Goal: Task Accomplishment & Management: Manage account settings

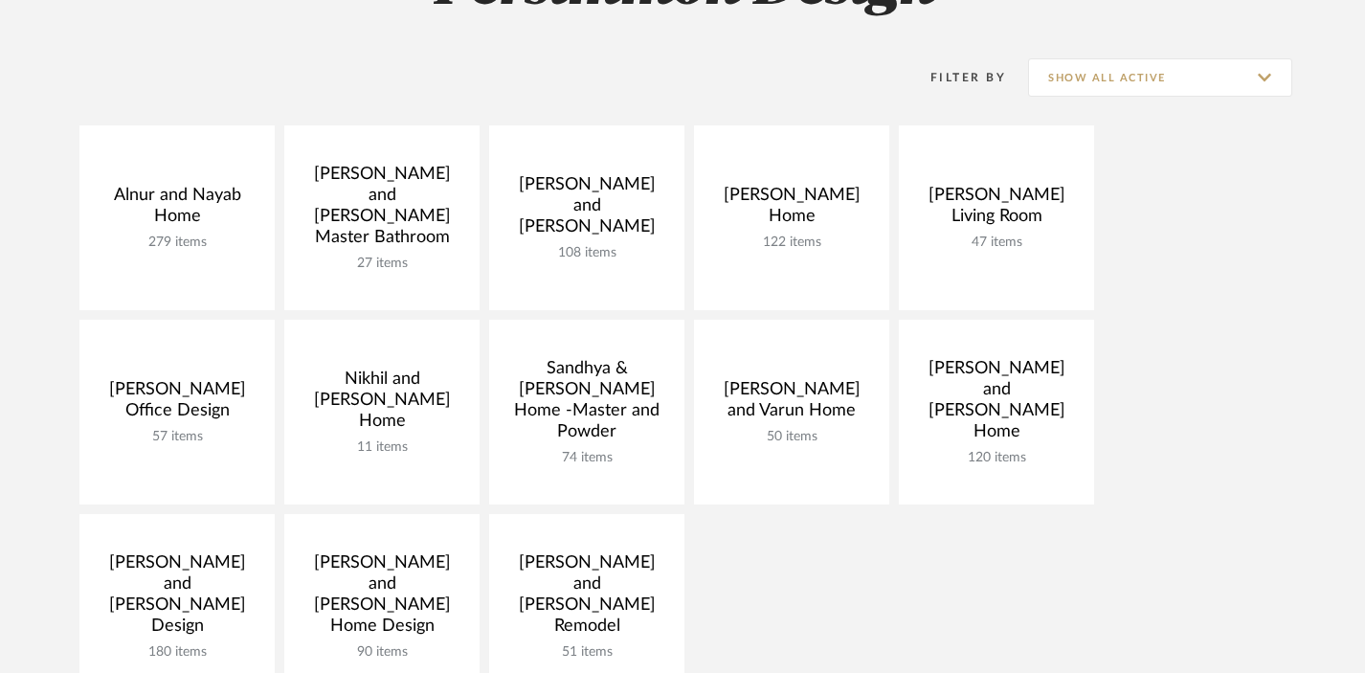
scroll to position [352, 0]
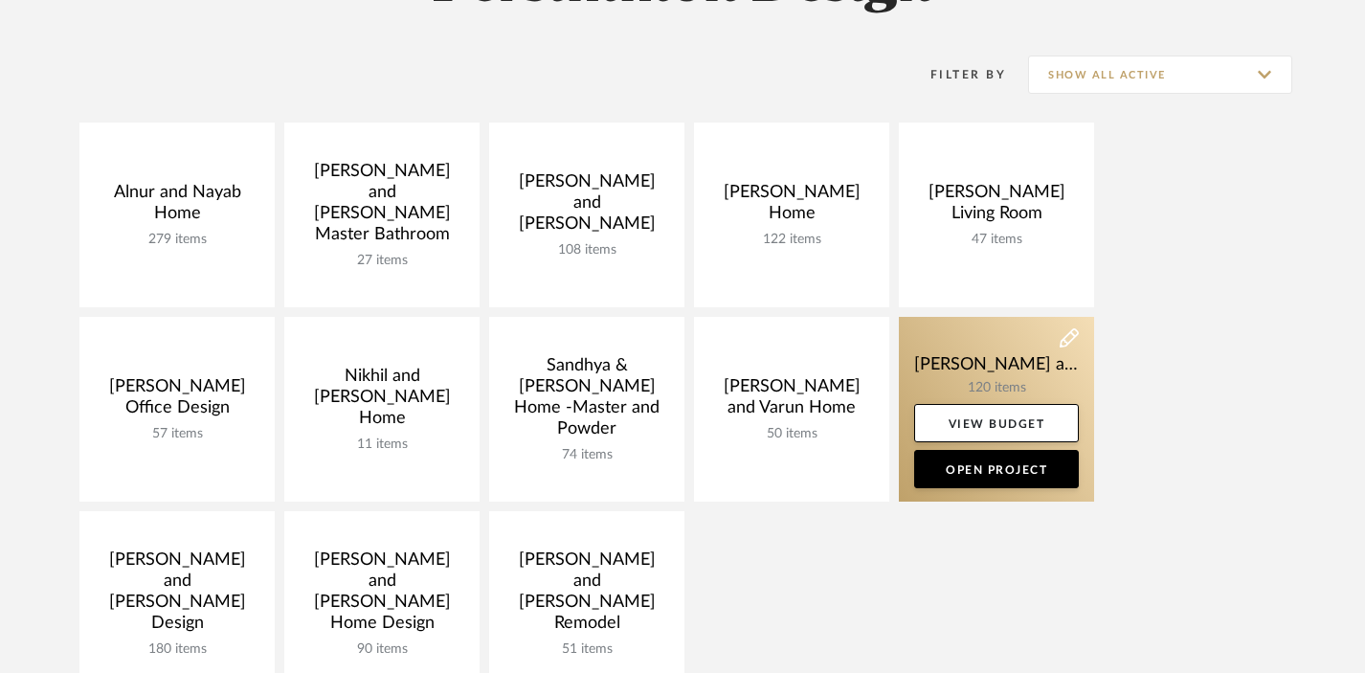
click at [973, 375] on link at bounding box center [996, 409] width 195 height 185
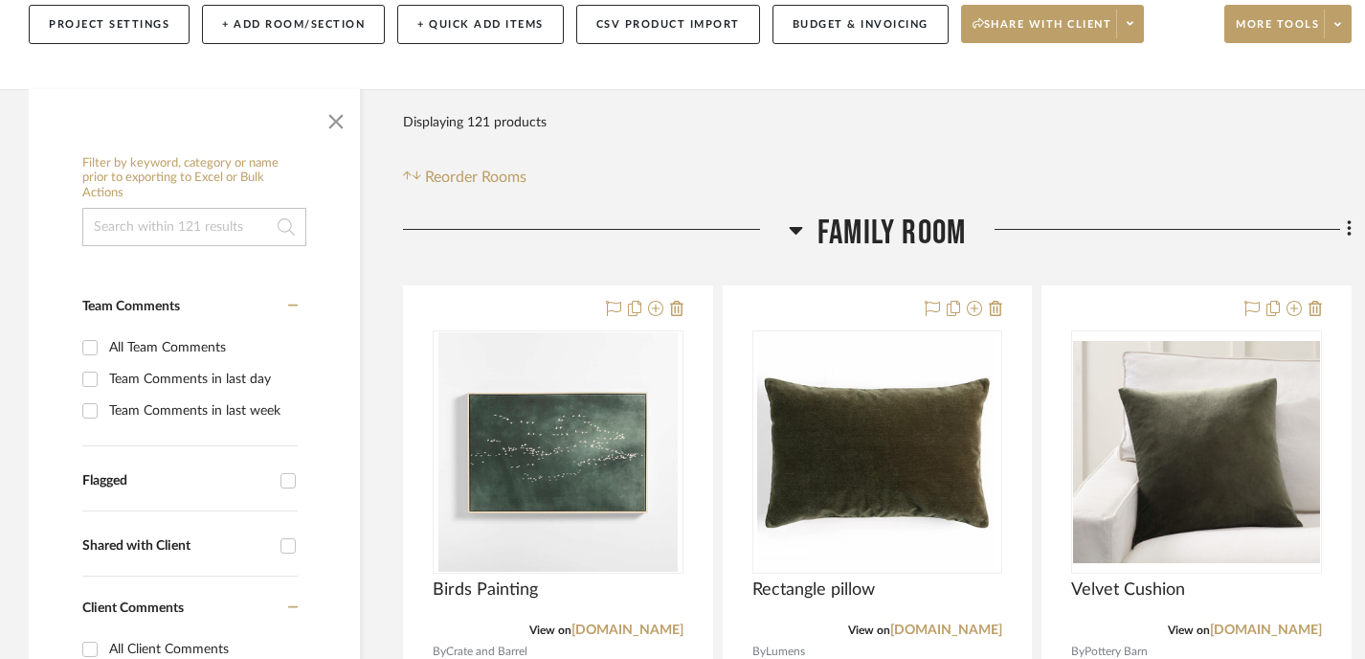
scroll to position [302, 0]
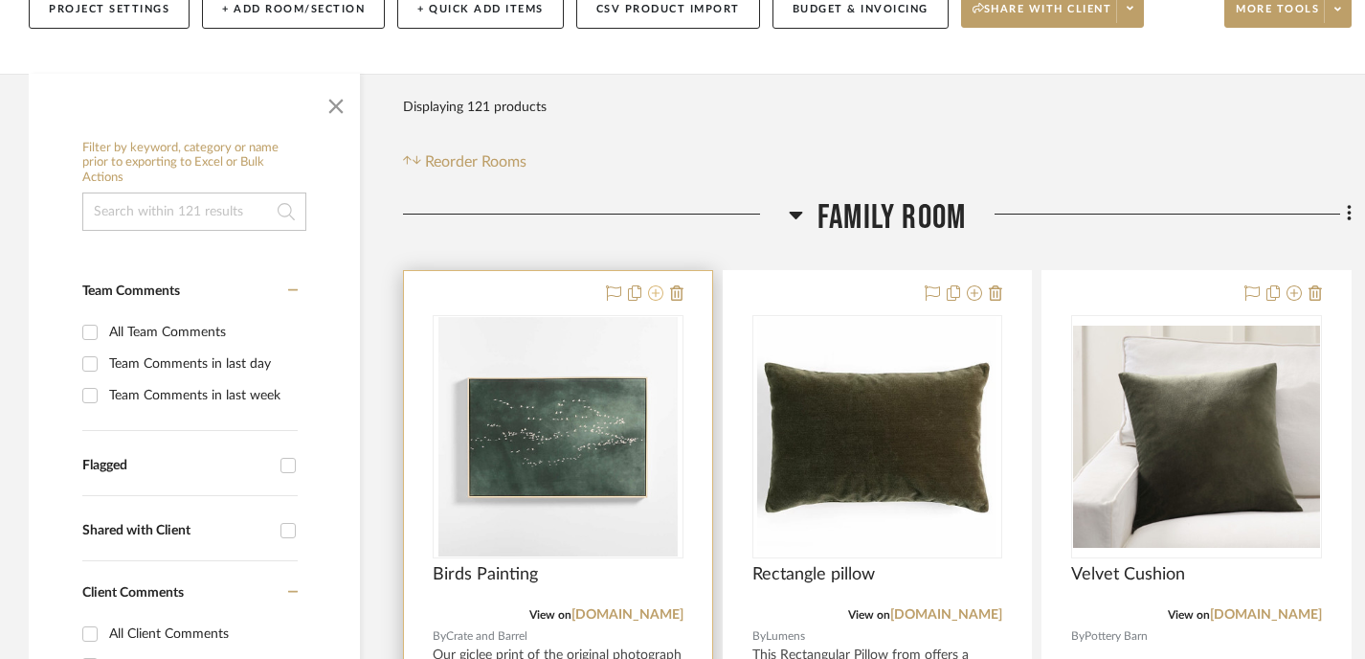
click at [656, 289] on icon at bounding box center [655, 292] width 15 height 15
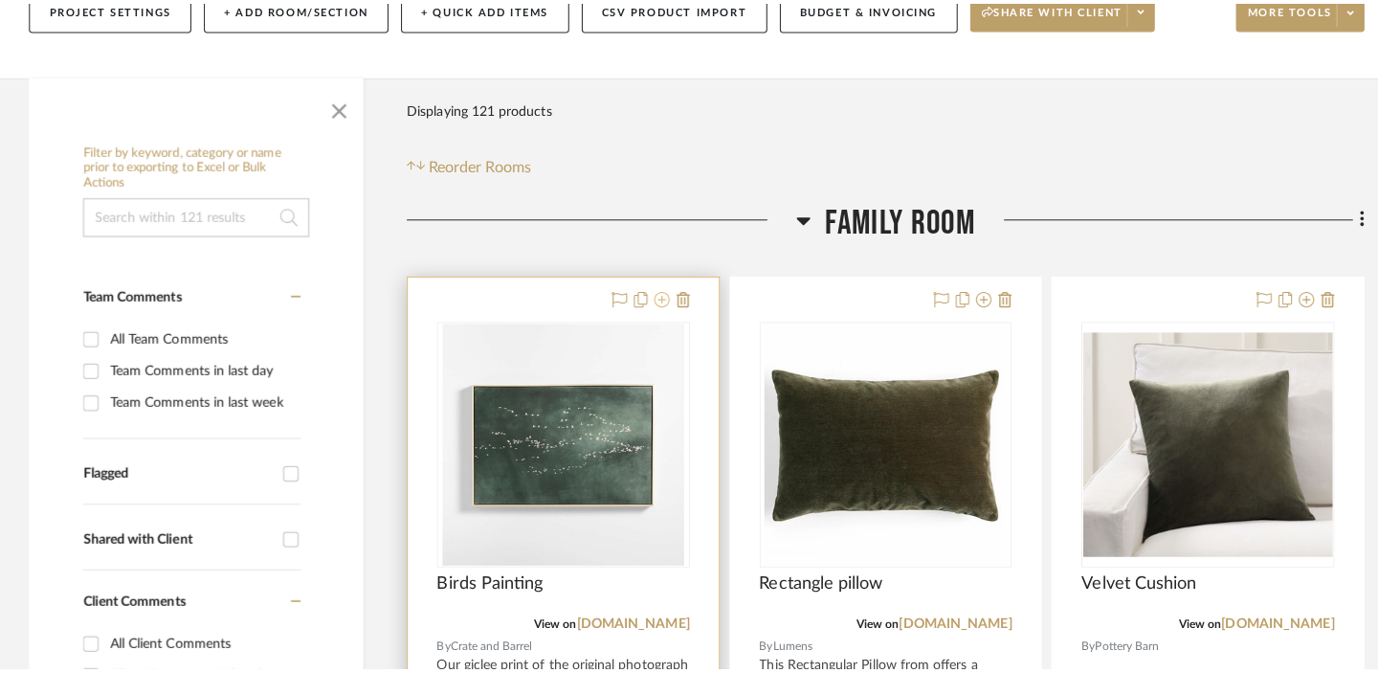
scroll to position [0, 0]
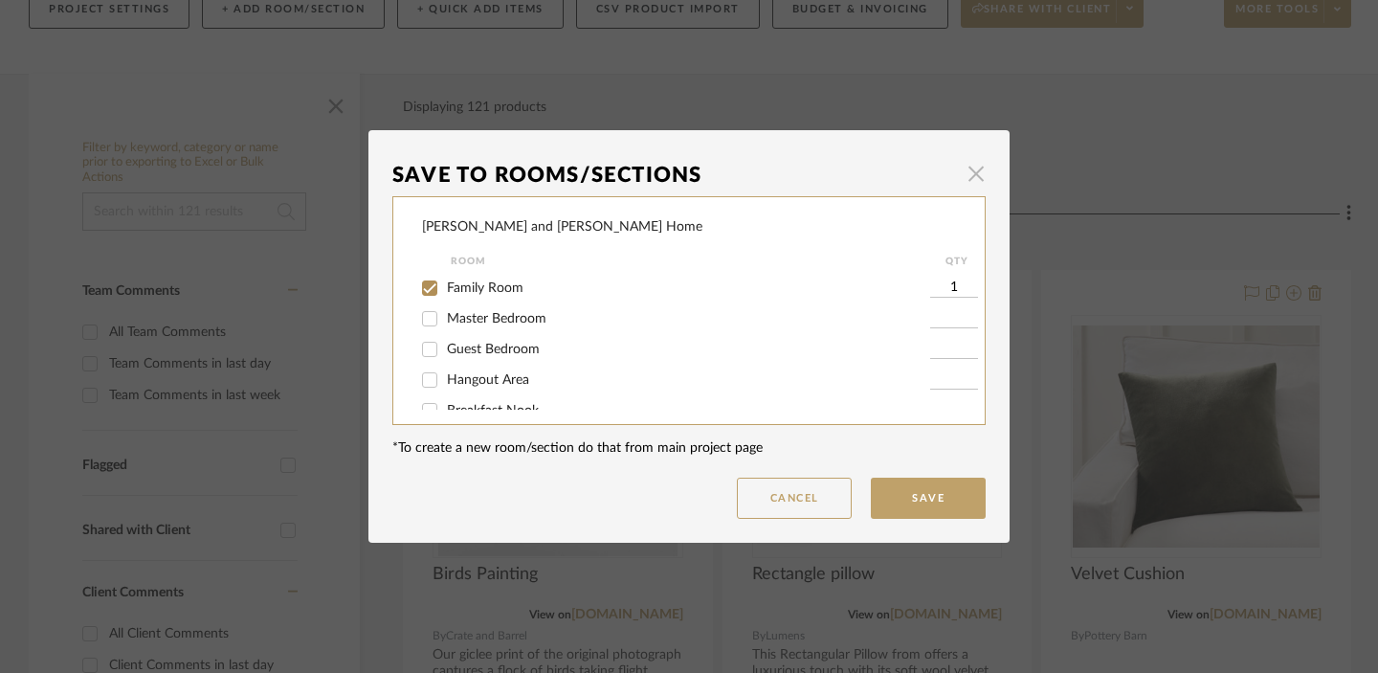
click at [969, 172] on span "button" at bounding box center [976, 173] width 38 height 38
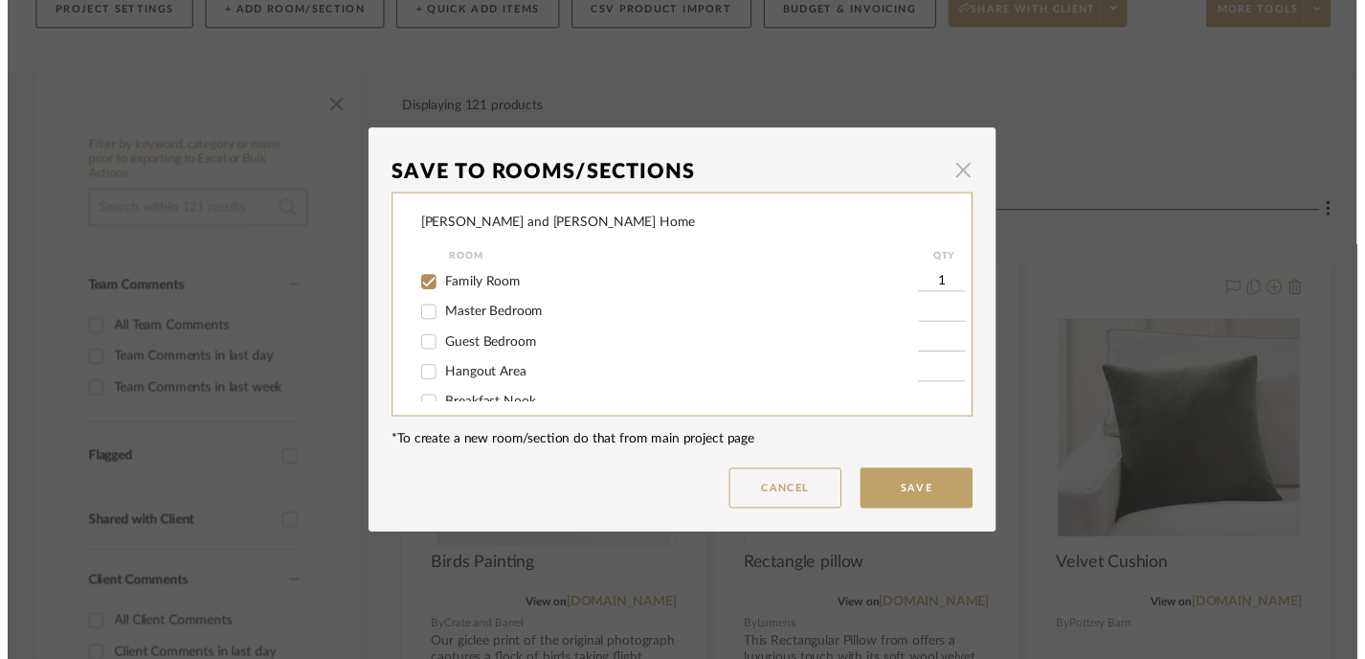
scroll to position [302, 0]
